Goal: Task Accomplishment & Management: Use online tool/utility

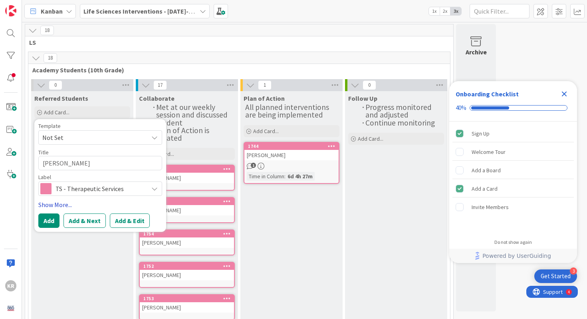
click at [58, 205] on link "Show More..." at bounding box center [100, 205] width 124 height 10
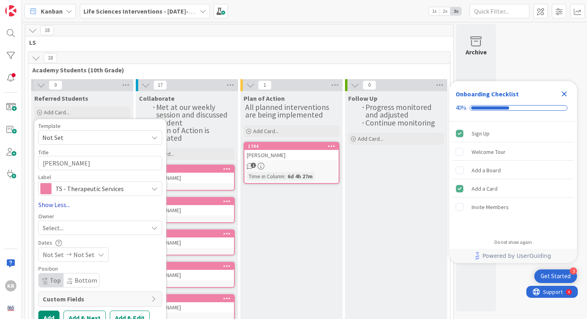
type textarea "x"
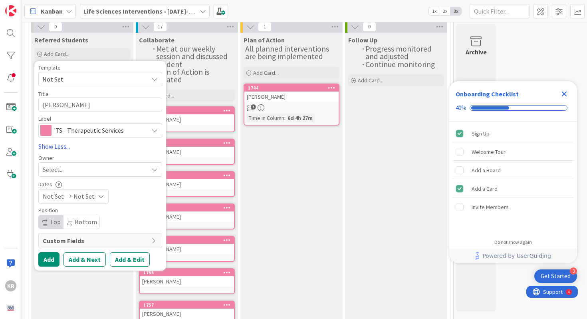
scroll to position [64, 0]
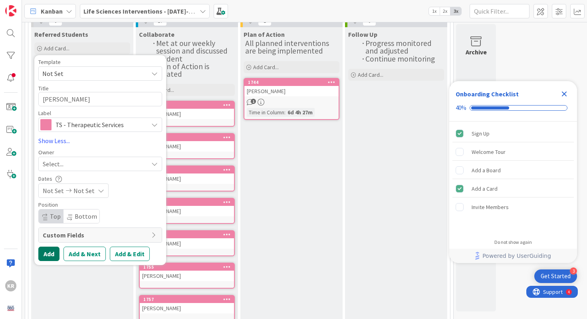
click at [47, 254] on button "Add" at bounding box center [48, 254] width 21 height 14
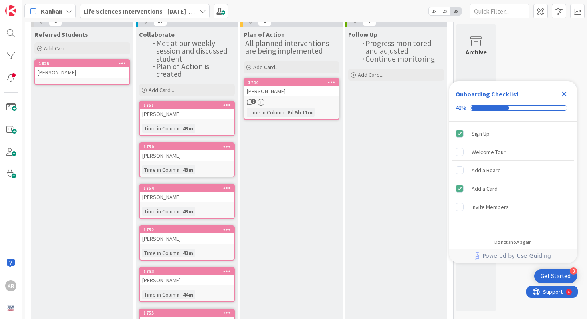
click at [85, 67] on div "1825" at bounding box center [82, 63] width 94 height 7
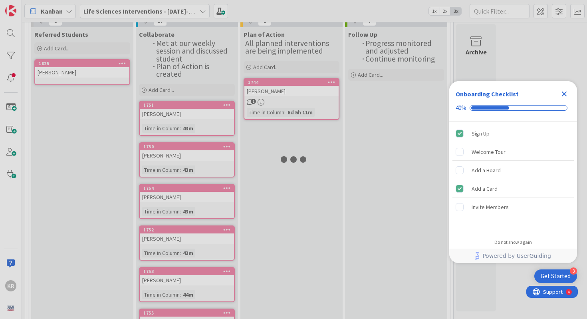
click at [85, 67] on div at bounding box center [293, 159] width 587 height 319
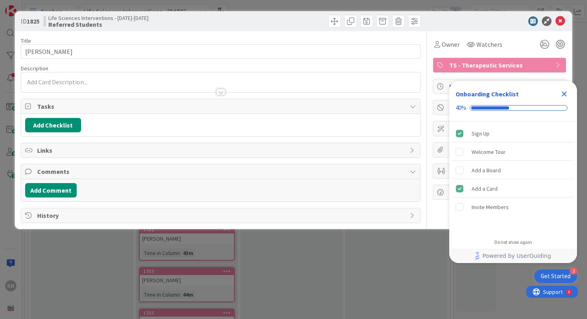
click at [92, 85] on div at bounding box center [221, 88] width 400 height 8
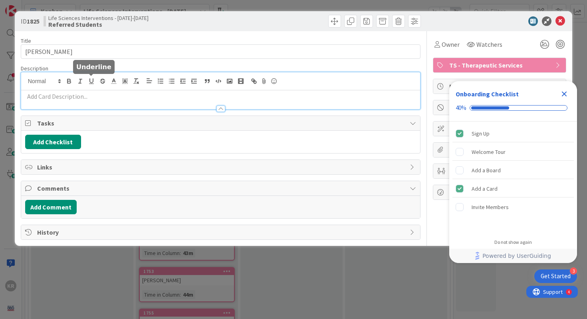
click at [78, 94] on p at bounding box center [221, 96] width 392 height 9
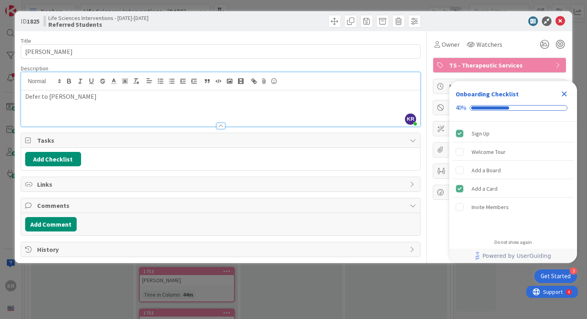
click at [560, 91] on icon "Close Checklist" at bounding box center [565, 94] width 10 height 10
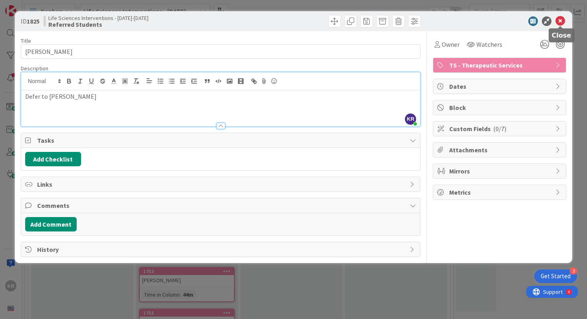
click at [561, 18] on icon at bounding box center [561, 21] width 10 height 10
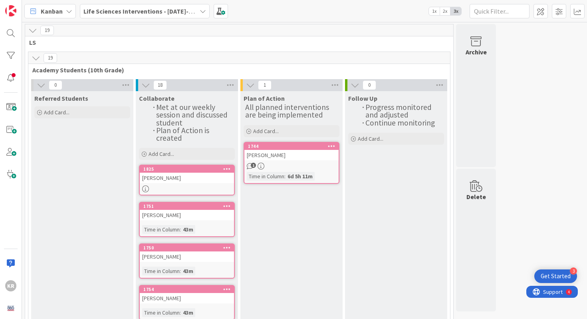
drag, startPoint x: 80, startPoint y: 63, endPoint x: 426, endPoint y: 10, distance: 349.8
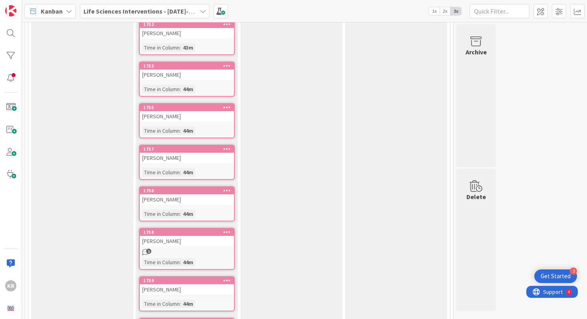
scroll to position [166, 0]
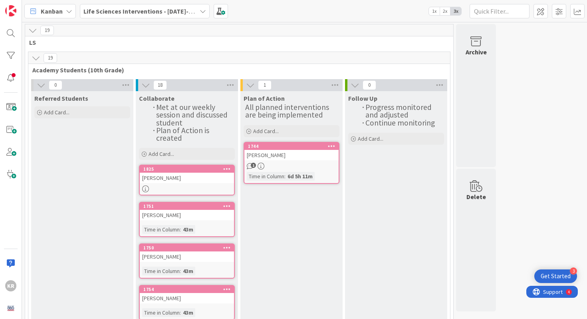
click at [208, 72] on span "Academy Students (10th Grade)" at bounding box center [236, 70] width 408 height 8
